Goal: Task Accomplishment & Management: Complete application form

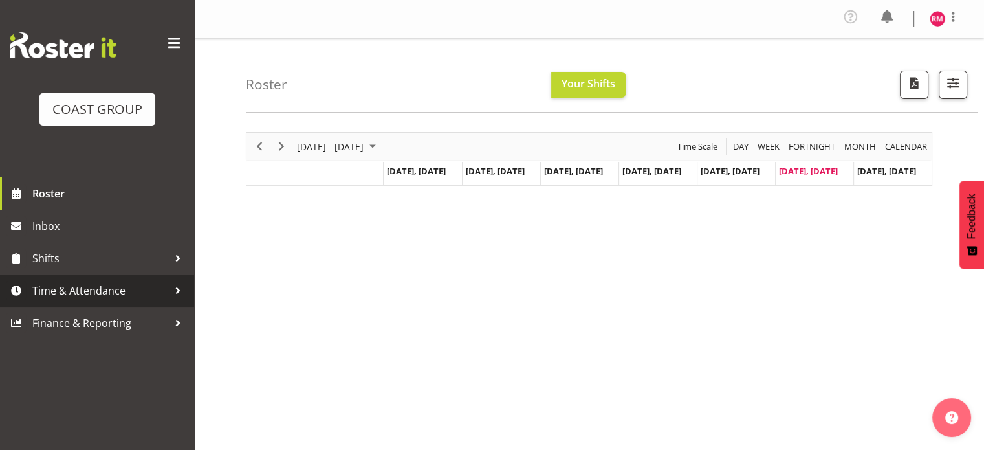
click at [86, 294] on span "Time & Attendance" at bounding box center [100, 290] width 136 height 19
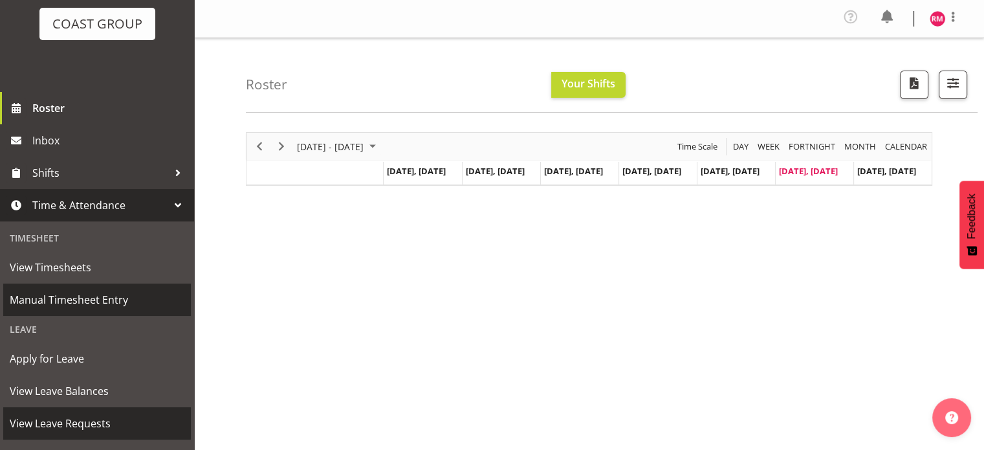
scroll to position [129, 0]
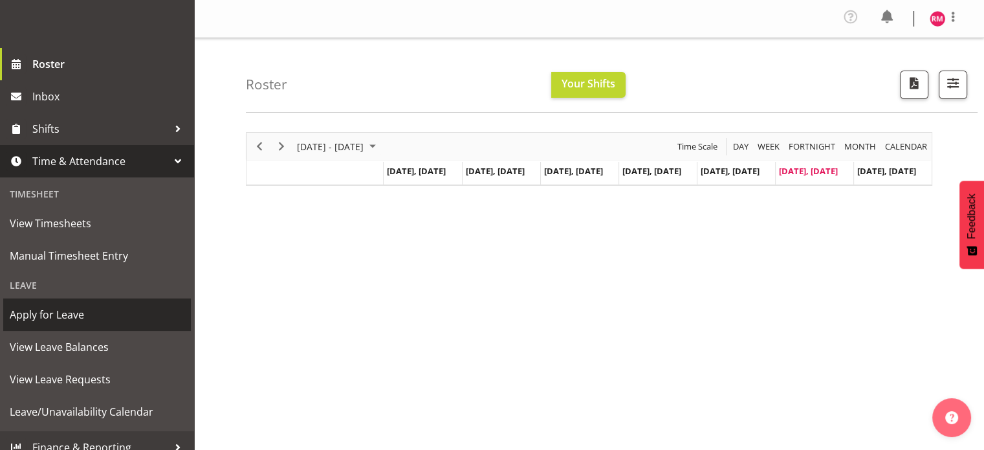
click at [38, 311] on span "Apply for Leave" at bounding box center [97, 314] width 175 height 19
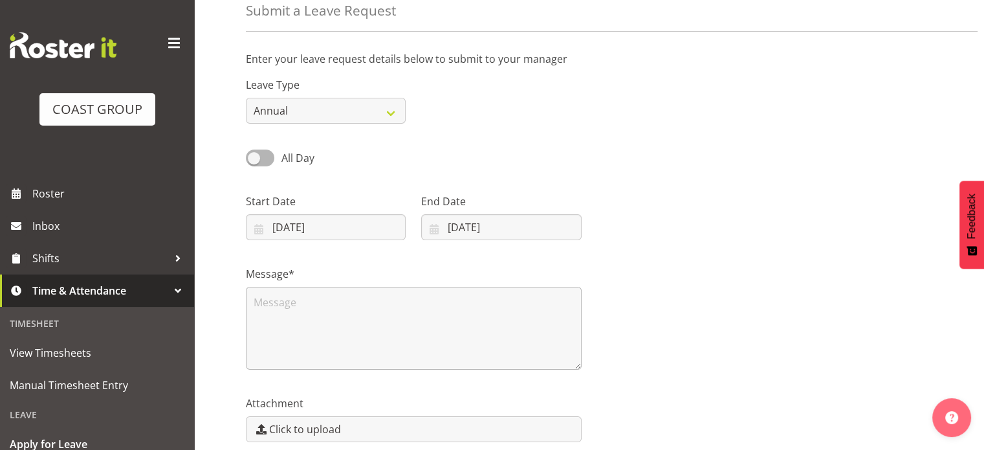
scroll to position [129, 0]
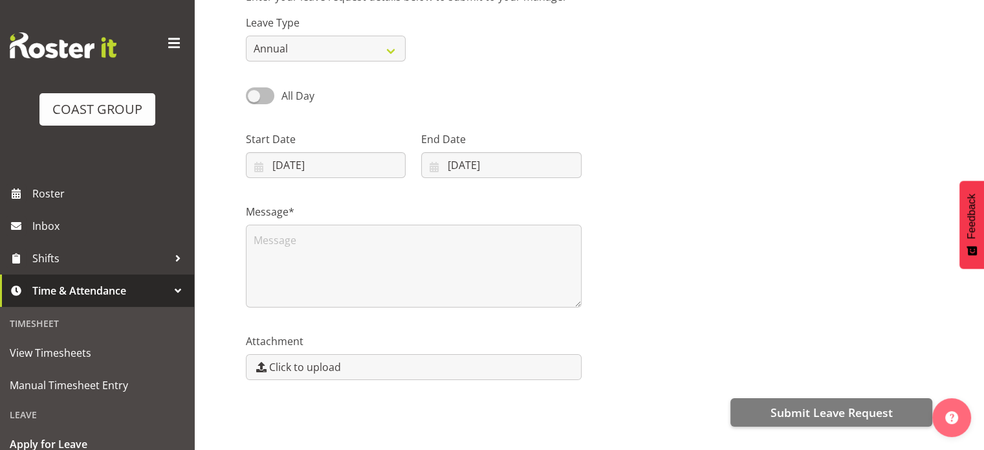
click at [265, 93] on span at bounding box center [260, 95] width 28 height 16
click at [254, 93] on input "All Day" at bounding box center [250, 95] width 8 height 8
click at [258, 98] on span at bounding box center [260, 95] width 28 height 16
click at [254, 98] on input "Part Day" at bounding box center [250, 95] width 8 height 8
checkbox input "false"
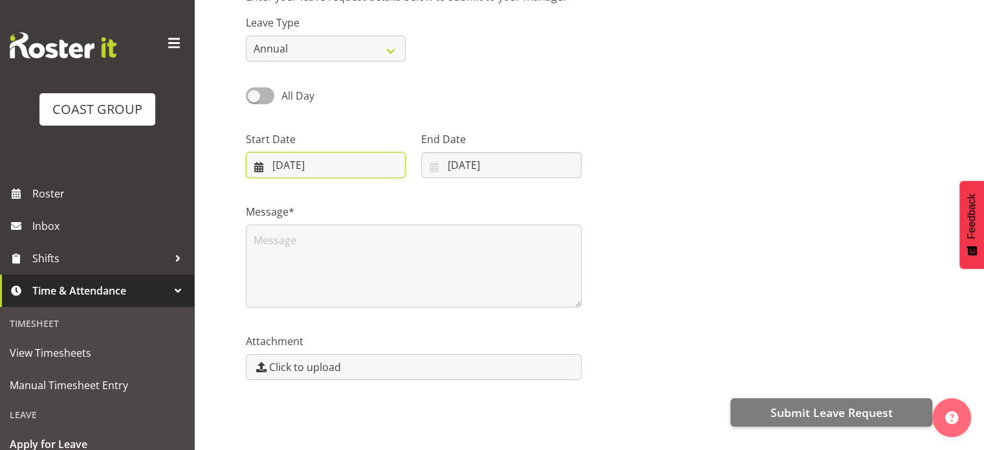
click at [362, 172] on input "30/08/2025" at bounding box center [326, 165] width 160 height 26
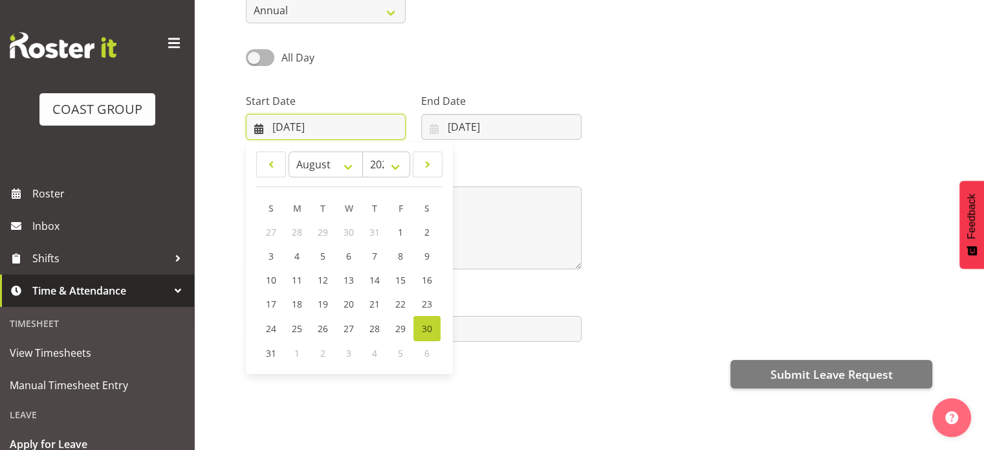
scroll to position [186, 0]
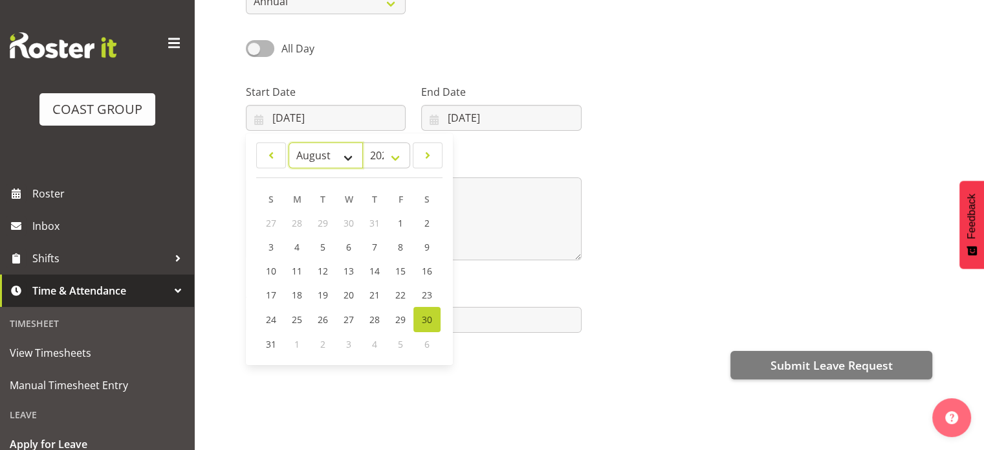
click at [357, 148] on select "January February March April May June July August September October November De…" at bounding box center [326, 155] width 74 height 26
select select "8"
click at [289, 142] on select "January February March April May June July August September October November De…" at bounding box center [326, 155] width 74 height 26
click at [398, 265] on span "19" at bounding box center [401, 271] width 10 height 12
type input "19/09/2025"
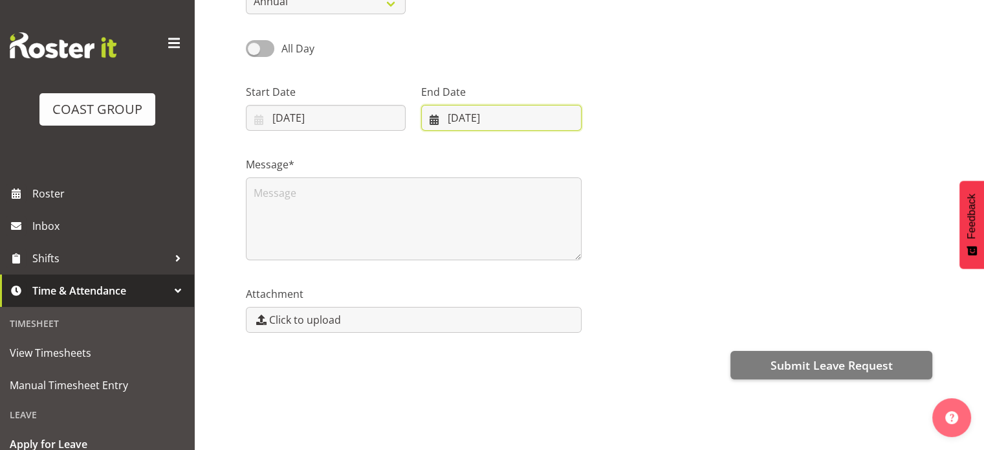
click at [487, 115] on input "30/08/2025" at bounding box center [501, 118] width 160 height 26
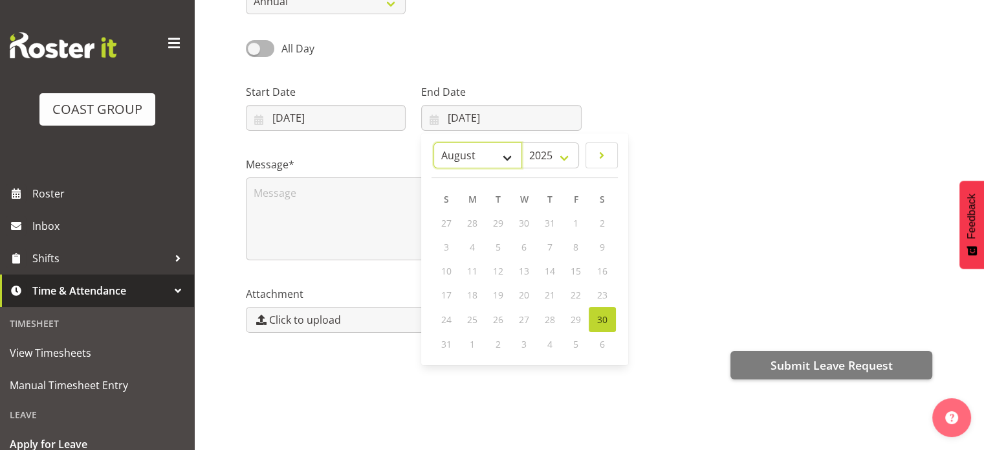
click at [508, 148] on select "January February March April May June July August September October November De…" at bounding box center [478, 155] width 89 height 26
select select "8"
click at [434, 142] on select "January February March April May June July August September October November De…" at bounding box center [478, 155] width 89 height 26
click at [577, 265] on span "19" at bounding box center [576, 271] width 10 height 12
type input "19/09/2025"
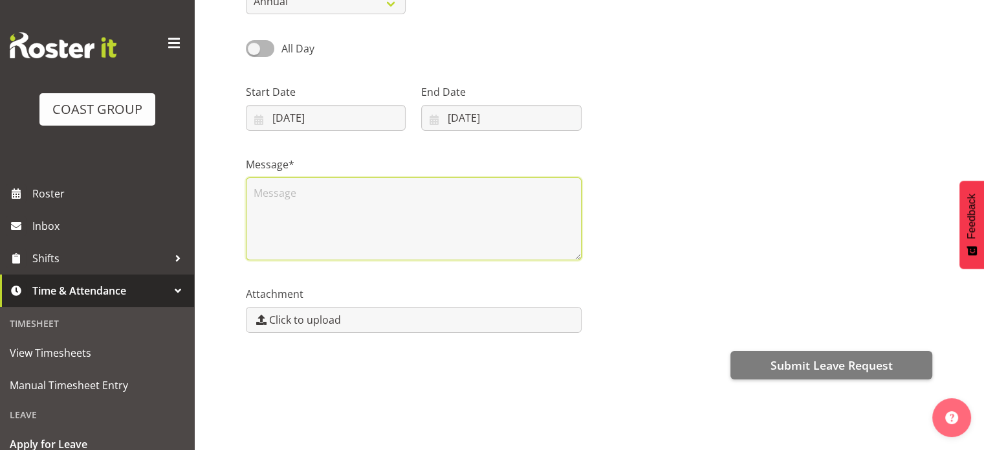
drag, startPoint x: 464, startPoint y: 188, endPoint x: 507, endPoint y: 190, distance: 43.4
click at [465, 188] on textarea at bounding box center [414, 218] width 336 height 83
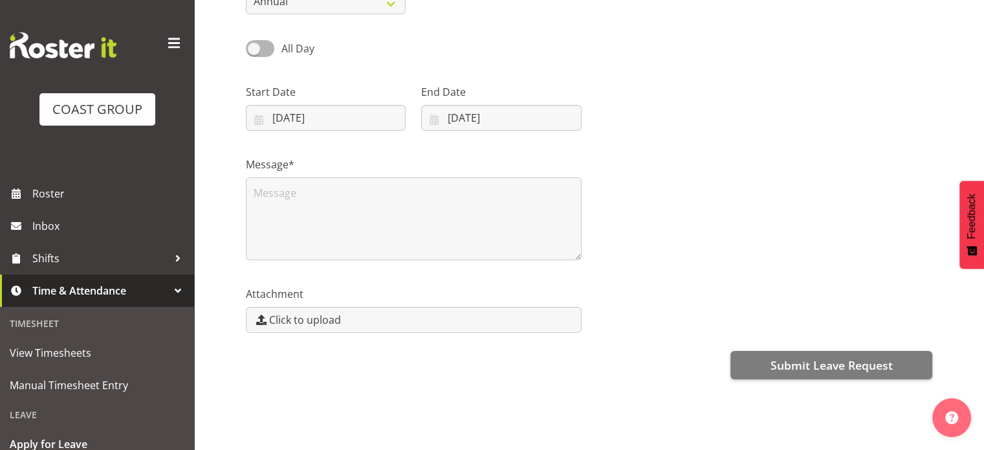
click at [641, 190] on div "Message*" at bounding box center [589, 202] width 702 height 129
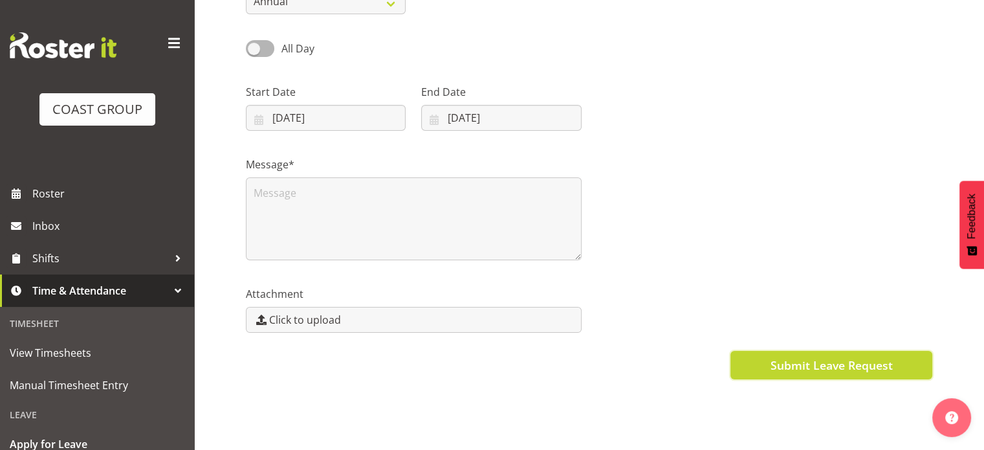
click at [859, 357] on span "Submit Leave Request" at bounding box center [831, 365] width 122 height 17
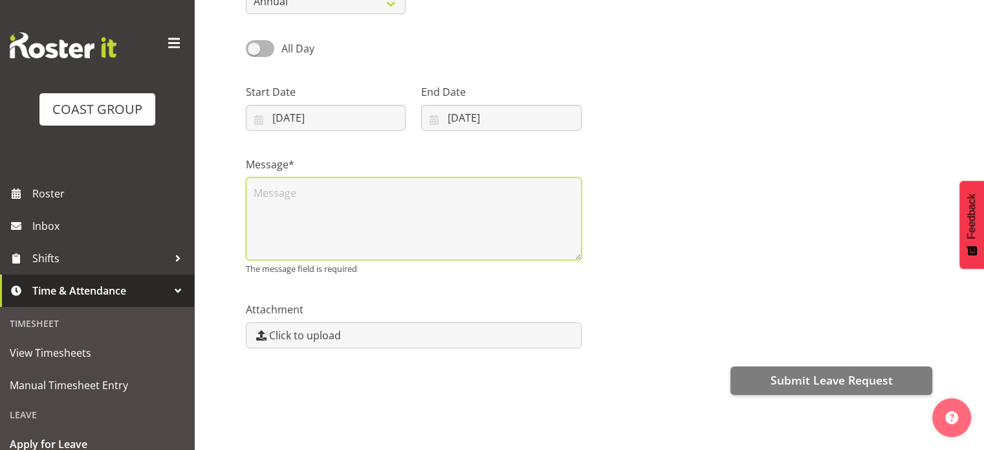
click at [352, 188] on textarea at bounding box center [414, 218] width 336 height 83
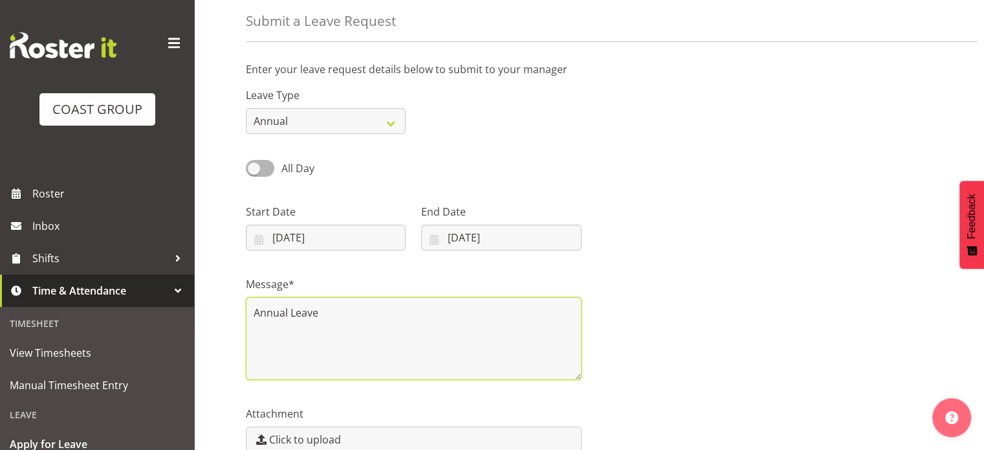
type textarea "Annual Leave"
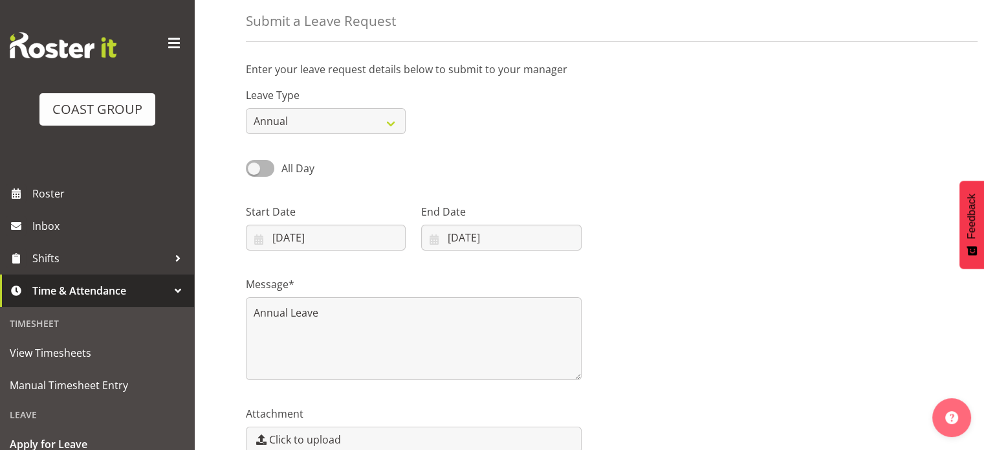
click at [788, 253] on div at bounding box center [765, 222] width 351 height 72
click at [370, 124] on select "Annual Sick Leave Without Pay Bereavement Domestic Violence Parental Jury Servi…" at bounding box center [326, 121] width 160 height 26
click at [370, 122] on select "Annual Sick Leave Without Pay Bereavement Domestic Violence Parental Jury Servi…" at bounding box center [326, 121] width 160 height 26
click at [631, 143] on div "All Day Single Day" at bounding box center [589, 164] width 702 height 44
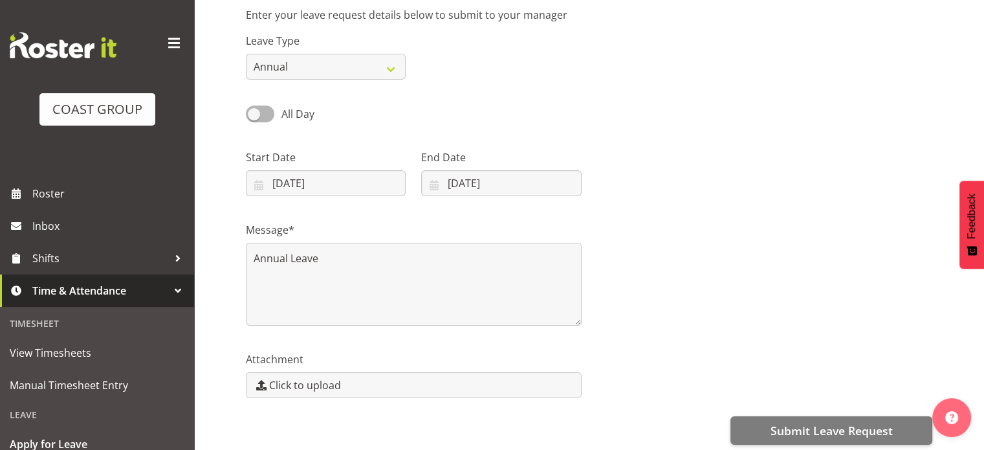
scroll to position [186, 0]
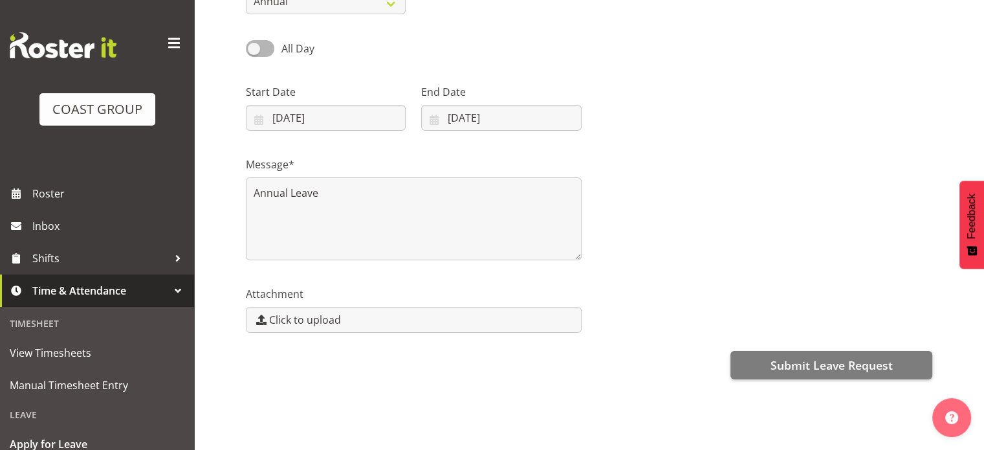
click at [712, 243] on div "Message* Annual Leave" at bounding box center [589, 202] width 702 height 129
click at [883, 358] on span "Submit Leave Request" at bounding box center [831, 365] width 122 height 17
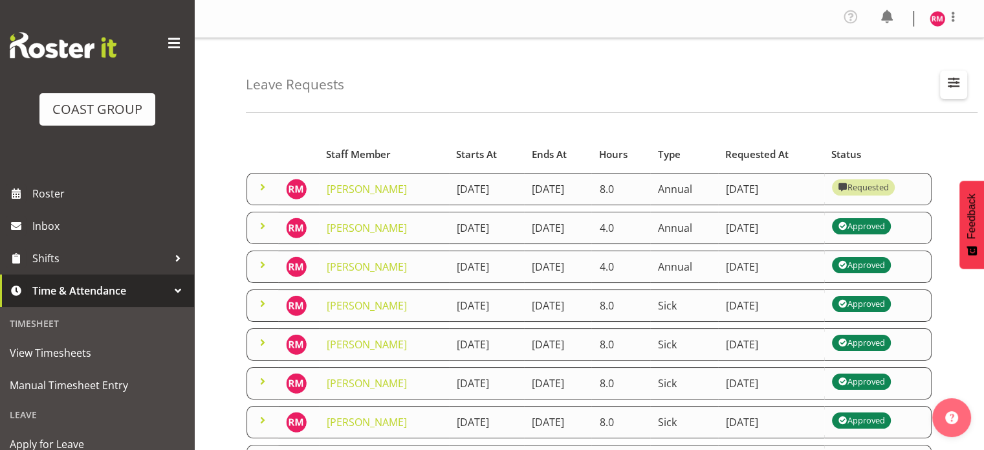
click at [951, 81] on span "button" at bounding box center [953, 82] width 17 height 17
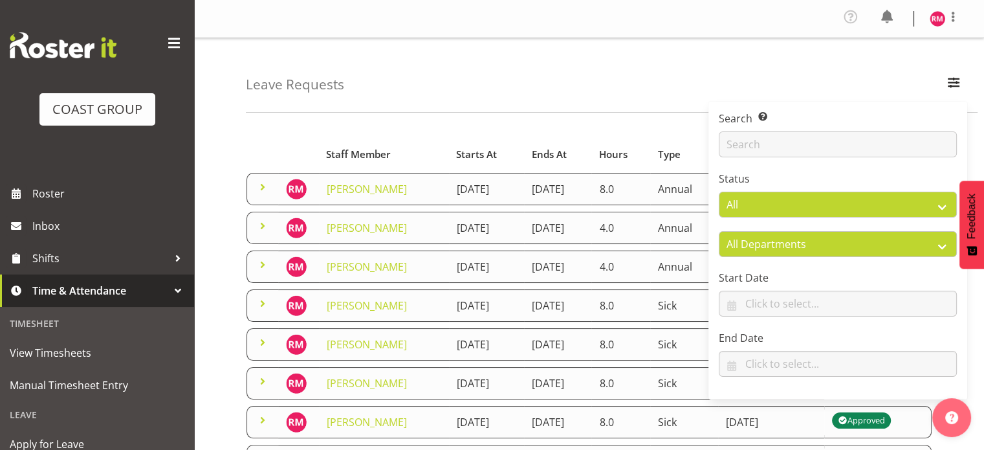
click at [720, 73] on div "Leave Requests Search Search for a particular employee Status All Approved Requ…" at bounding box center [612, 75] width 732 height 74
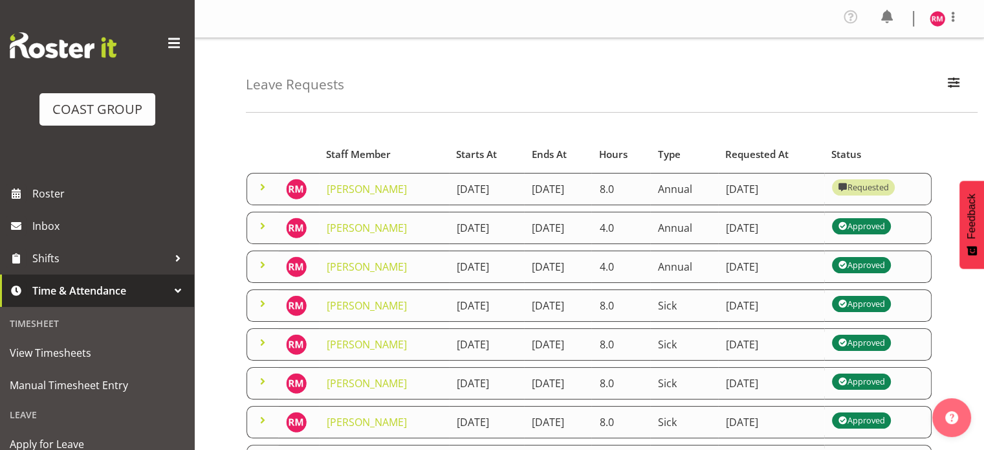
click at [71, 294] on span "Time & Attendance" at bounding box center [100, 290] width 136 height 19
